Goal: Find specific page/section: Find specific page/section

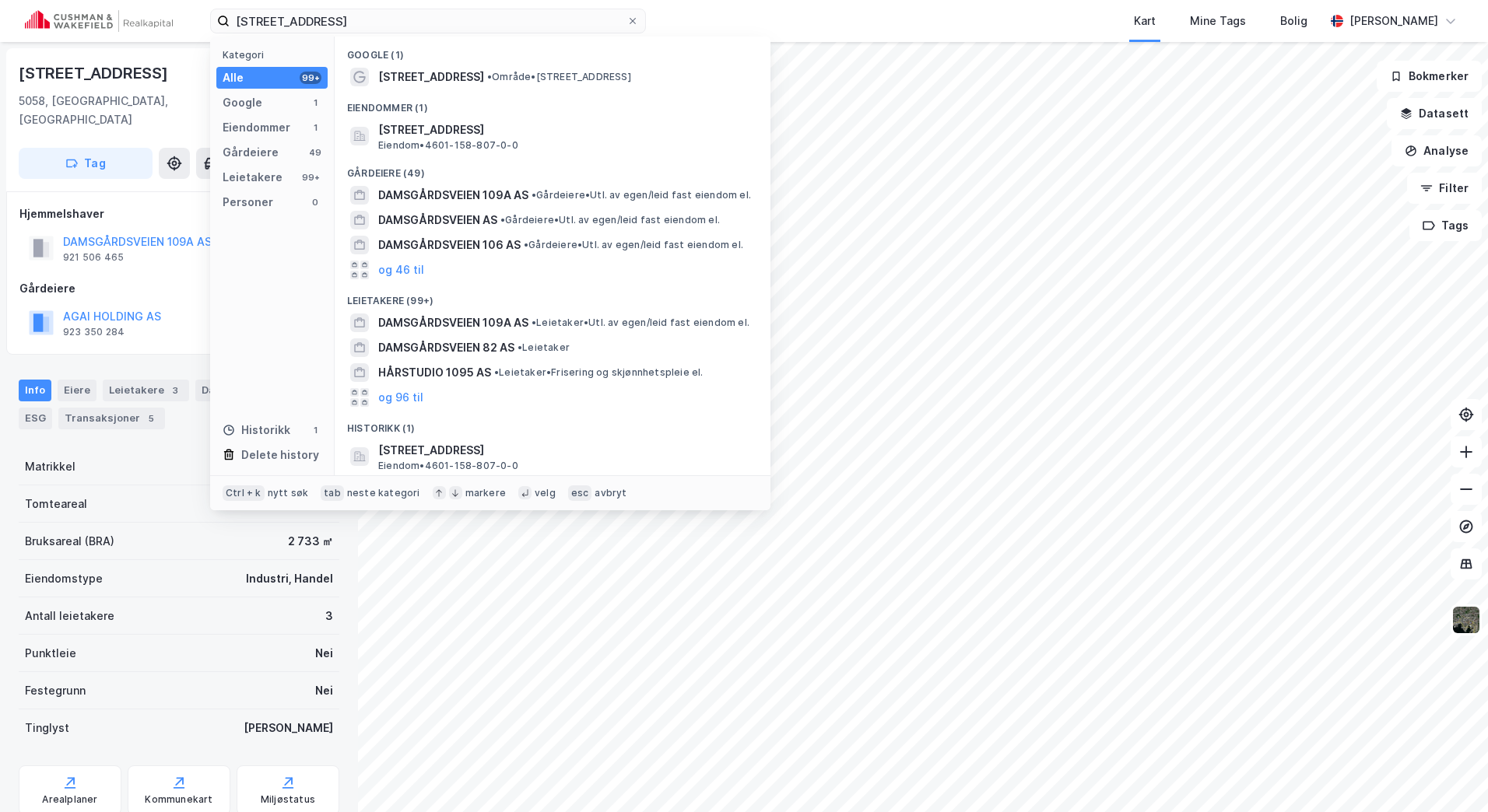
click at [169, 10] on div "[STREET_ADDRESS] Kategori Alle 99+ Google 1 Eiendommer 1 Gårdeiere 49 Leietaker…" at bounding box center [744, 21] width 1488 height 42
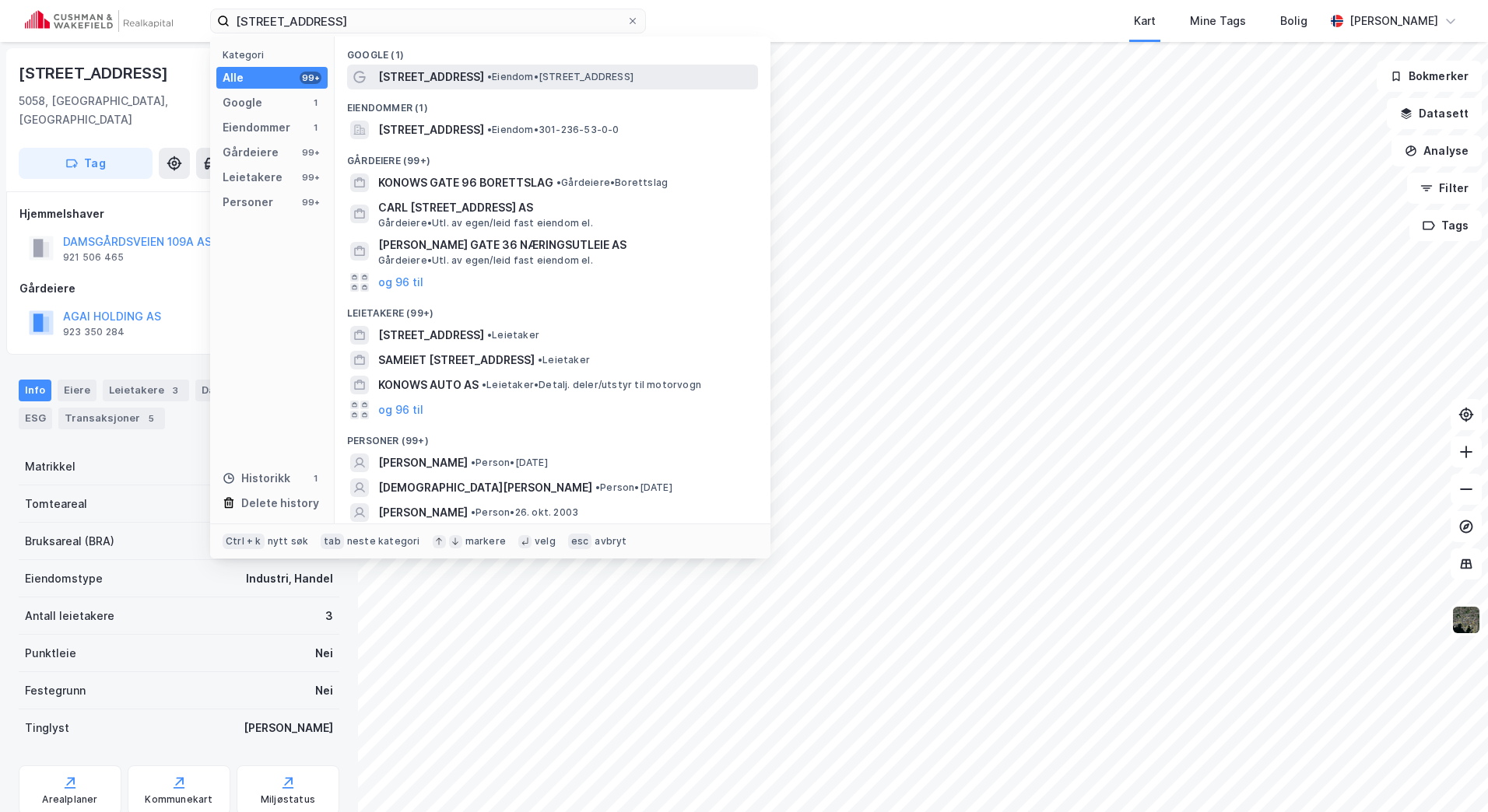
type input "[STREET_ADDRESS]"
click at [429, 74] on span "[STREET_ADDRESS]" at bounding box center [431, 77] width 106 height 19
